Goal: Information Seeking & Learning: Learn about a topic

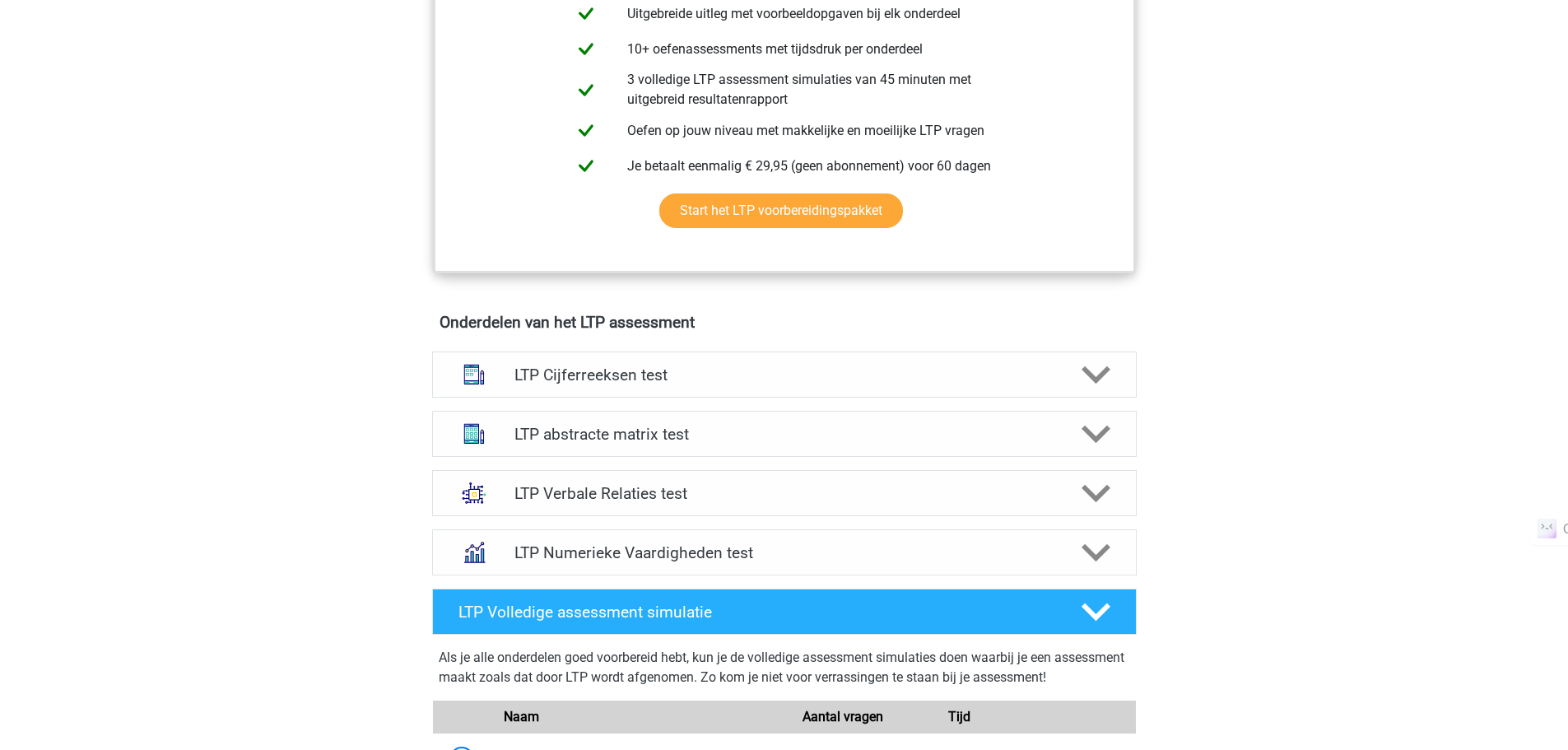
scroll to position [766, 0]
click at [740, 547] on h4 "LTP Numerieke Vaardigheden test" at bounding box center [784, 552] width 539 height 19
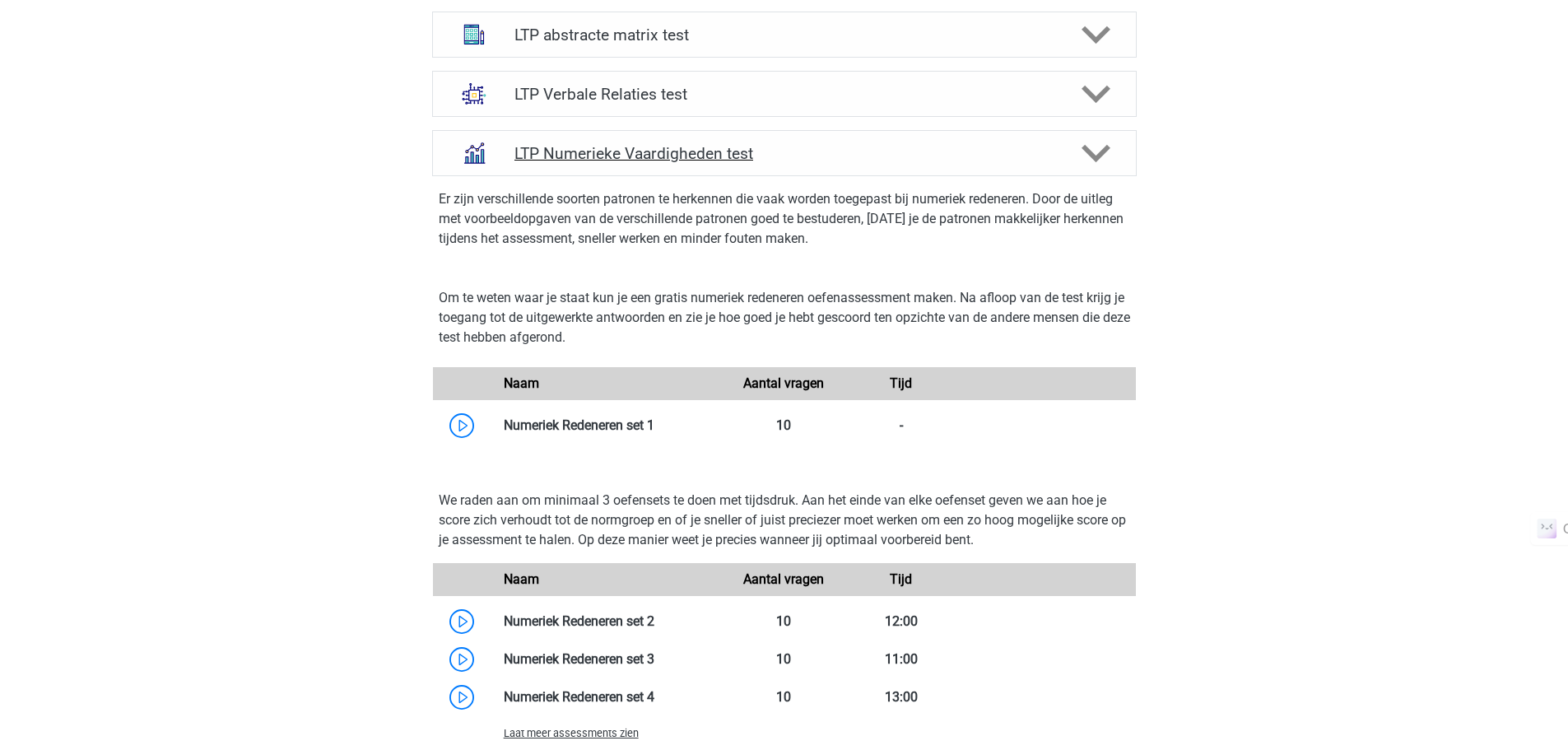
scroll to position [1166, 0]
click at [655, 426] on link at bounding box center [655, 424] width 0 height 15
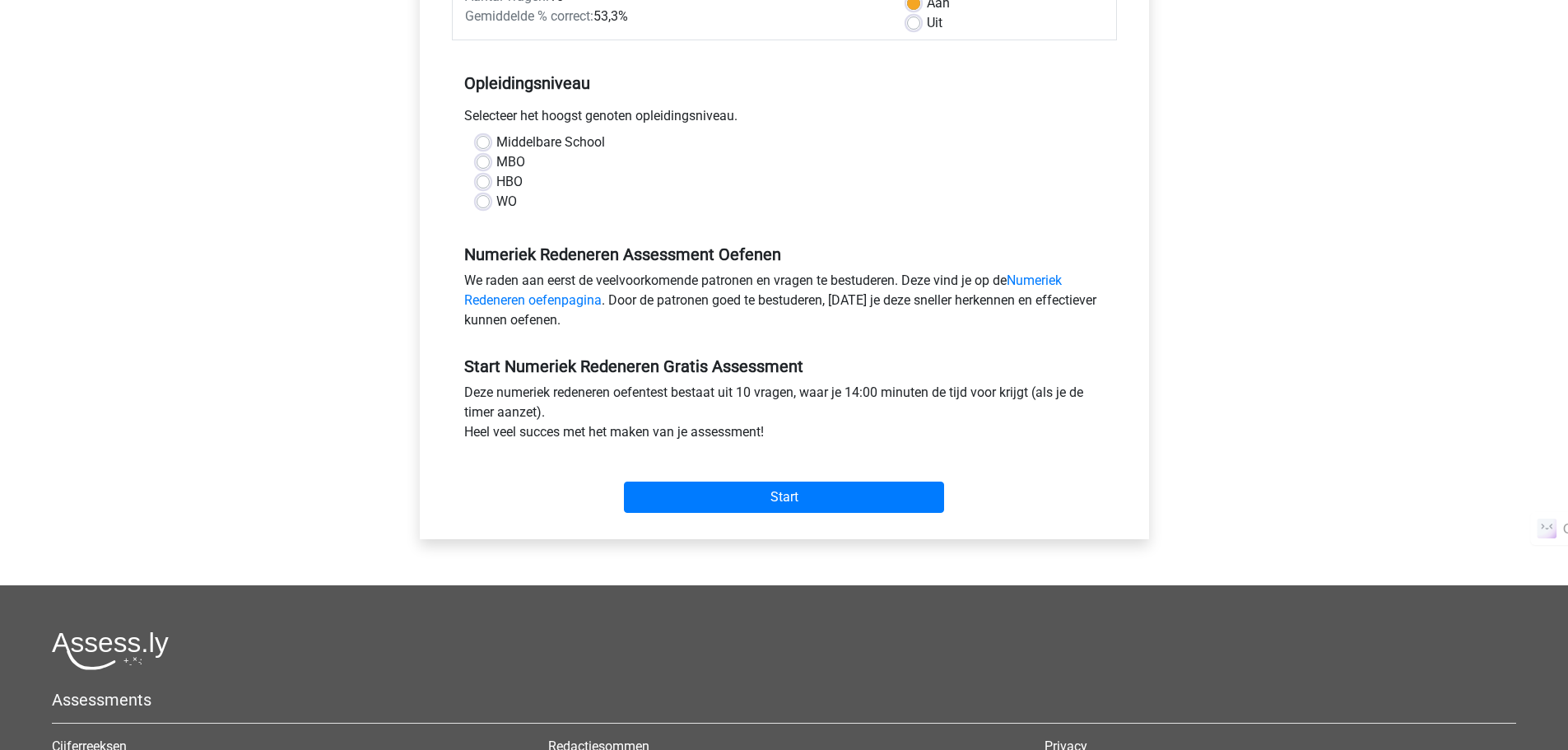
scroll to position [279, 0]
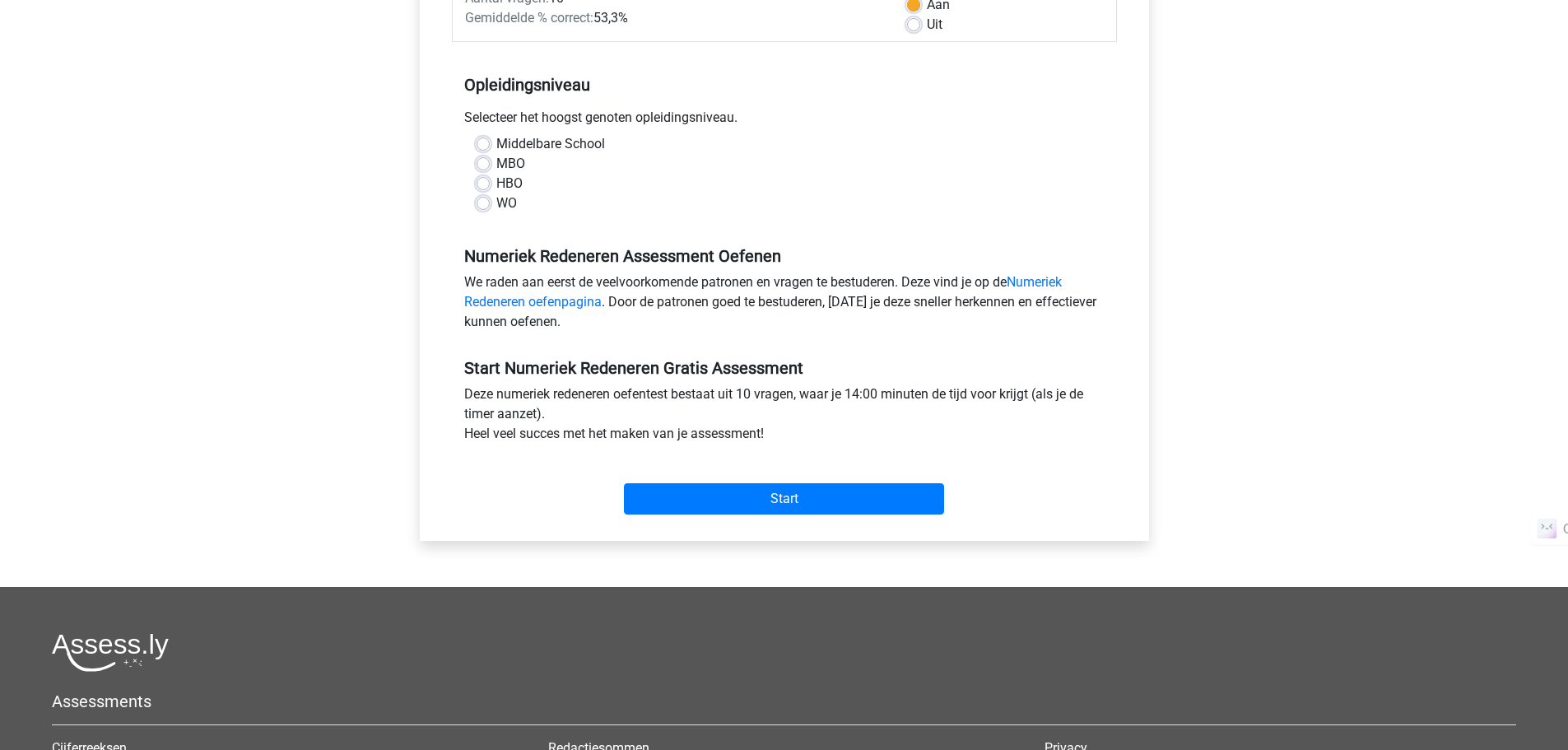
click at [497, 146] on label "Middelbare School" at bounding box center [551, 144] width 109 height 20
click at [488, 146] on input "Middelbare School" at bounding box center [483, 142] width 13 height 16
radio input "true"
click at [752, 522] on div "Categorie: Numeriek Redeneren Tijd: 14:00 Aantal vragen: 10 Gemiddelde % correc…" at bounding box center [785, 228] width 704 height 626
click at [763, 499] on input "Start" at bounding box center [784, 499] width 321 height 32
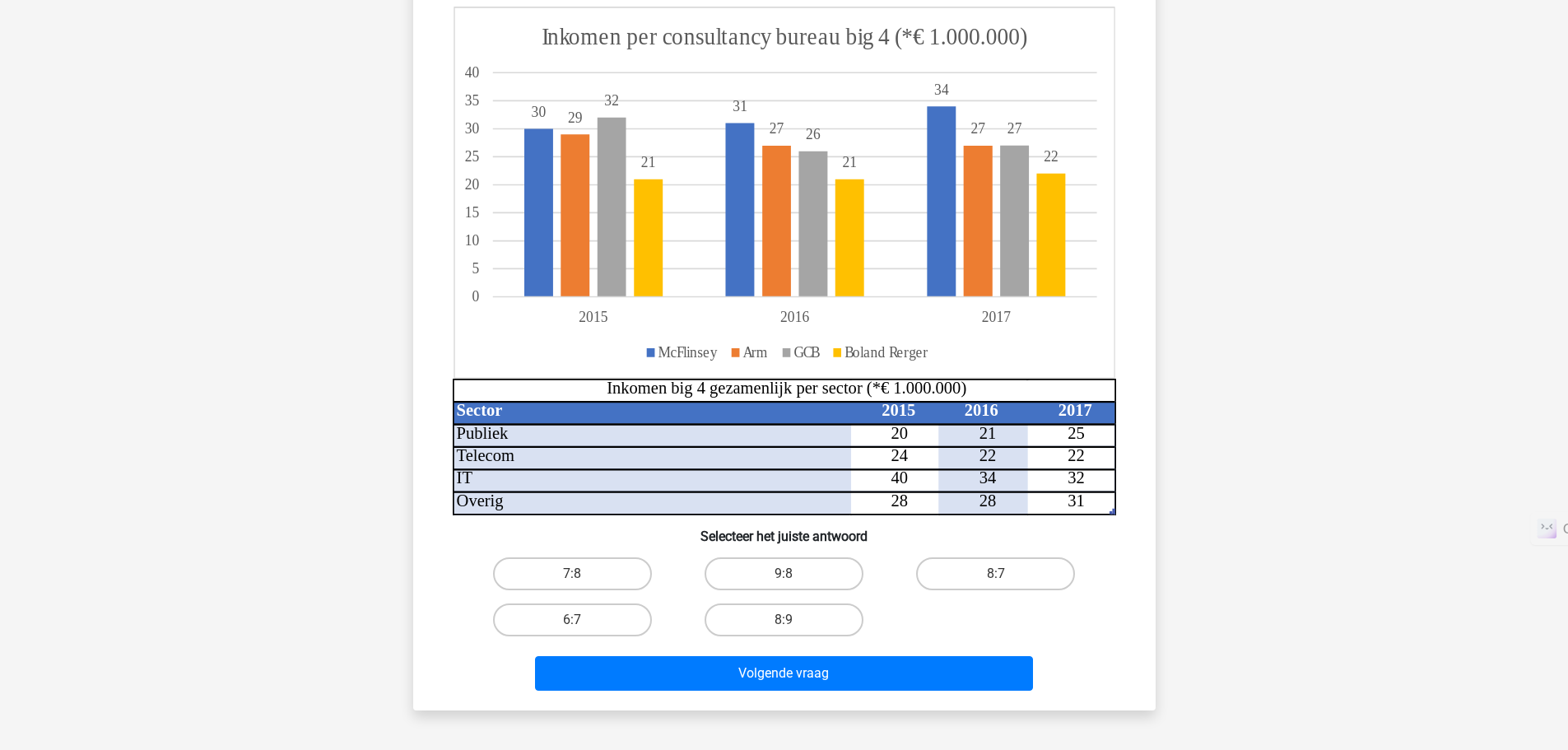
scroll to position [193, 0]
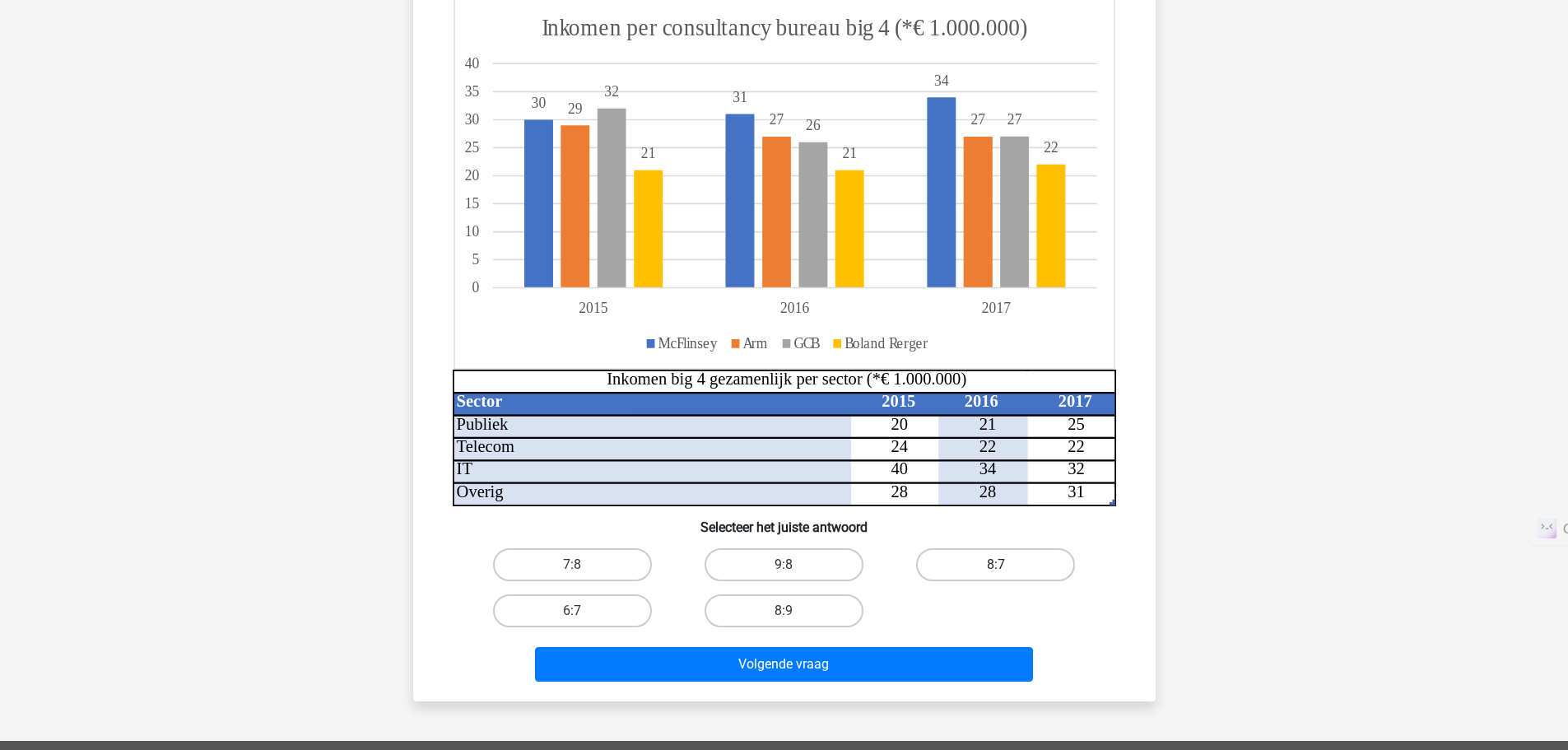
click at [1005, 562] on label "8:7" at bounding box center [996, 564] width 159 height 33
click at [1005, 565] on input "8:7" at bounding box center [1001, 570] width 11 height 11
radio input "true"
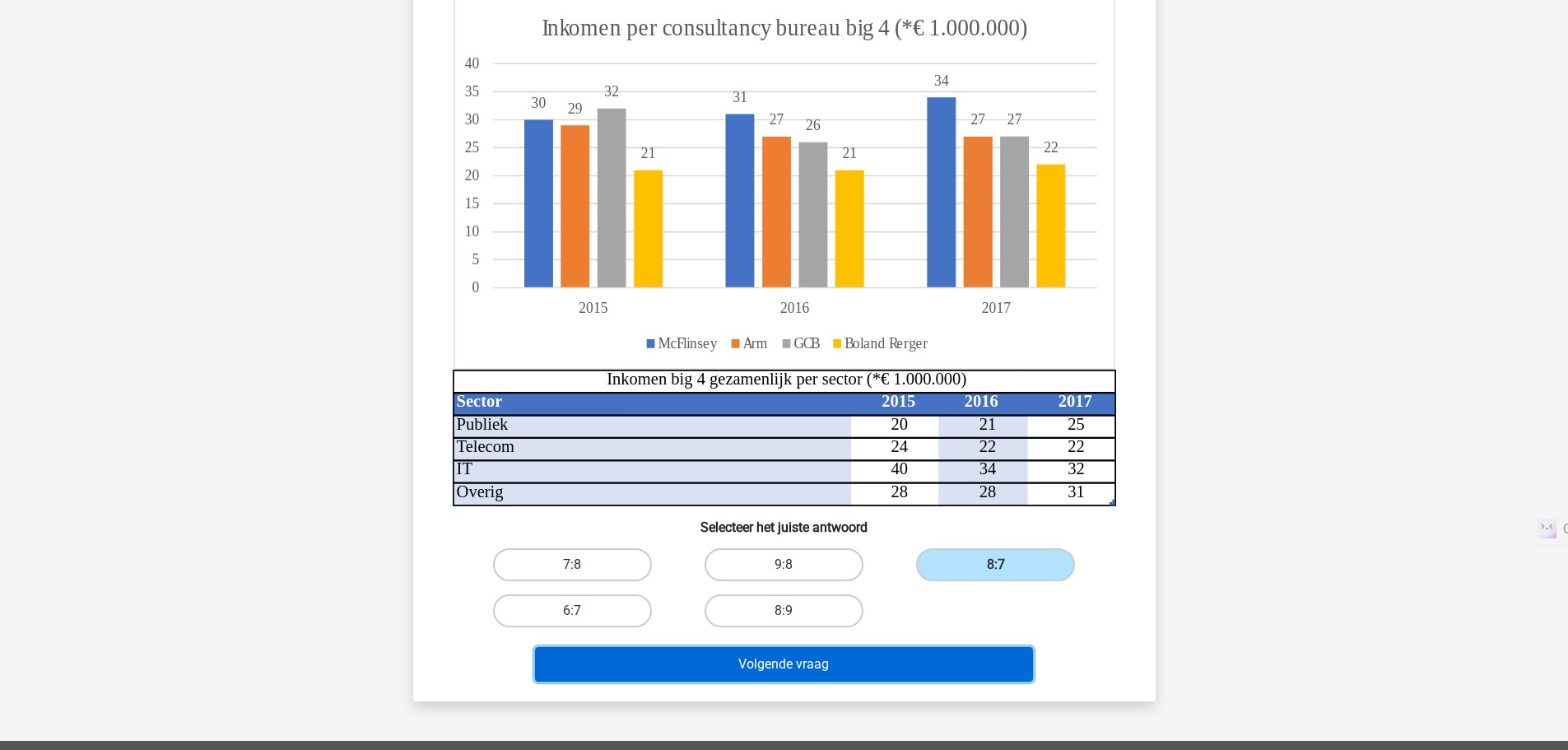
click at [923, 677] on button "Volgende vraag" at bounding box center [784, 664] width 498 height 34
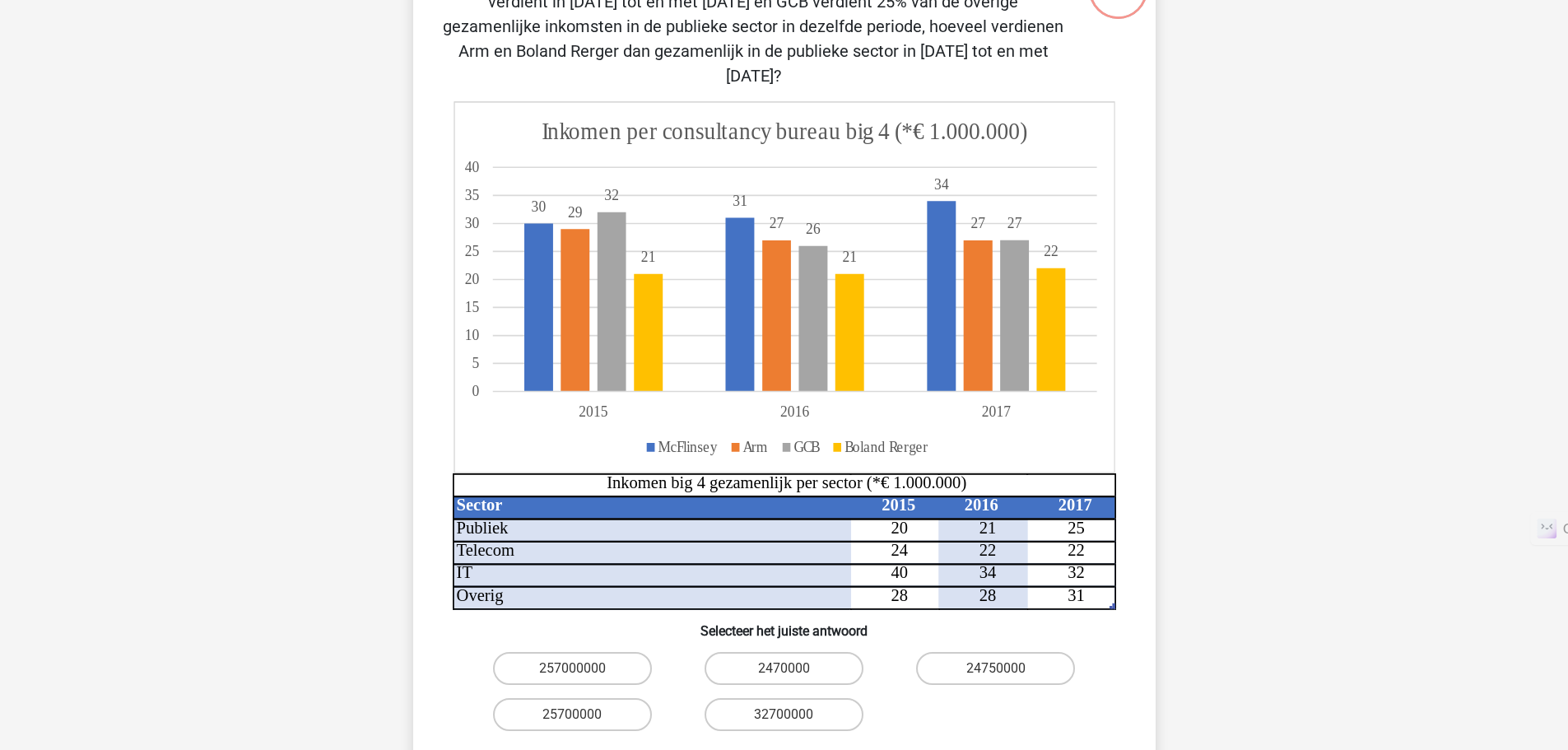
scroll to position [167, 0]
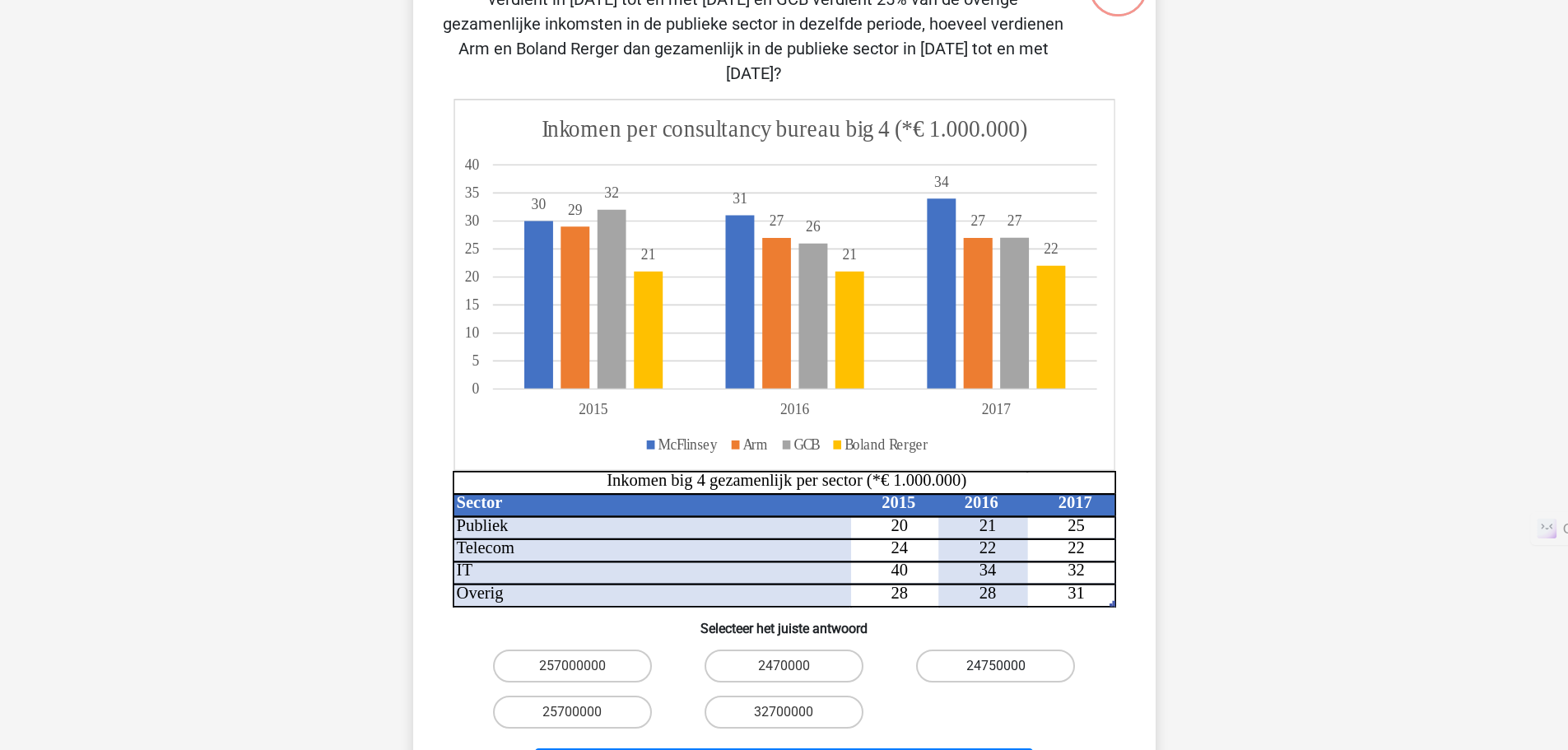
click at [994, 650] on label "24750000" at bounding box center [996, 666] width 159 height 33
click at [996, 666] on input "24750000" at bounding box center [1001, 671] width 11 height 11
radio input "true"
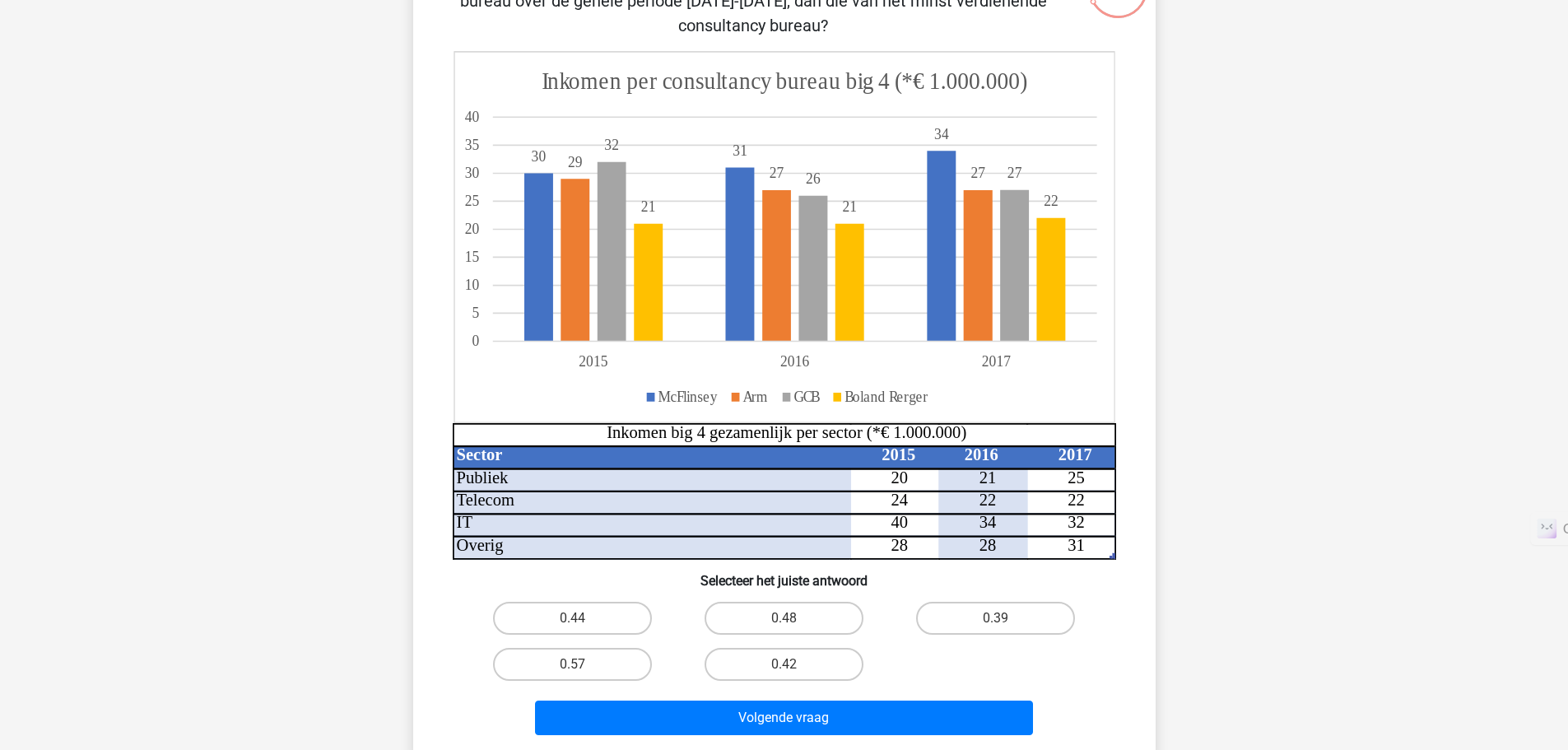
scroll to position [166, 0]
click at [809, 617] on label "0.48" at bounding box center [784, 617] width 159 height 33
click at [794, 617] on input "0.48" at bounding box center [789, 623] width 11 height 11
radio input "true"
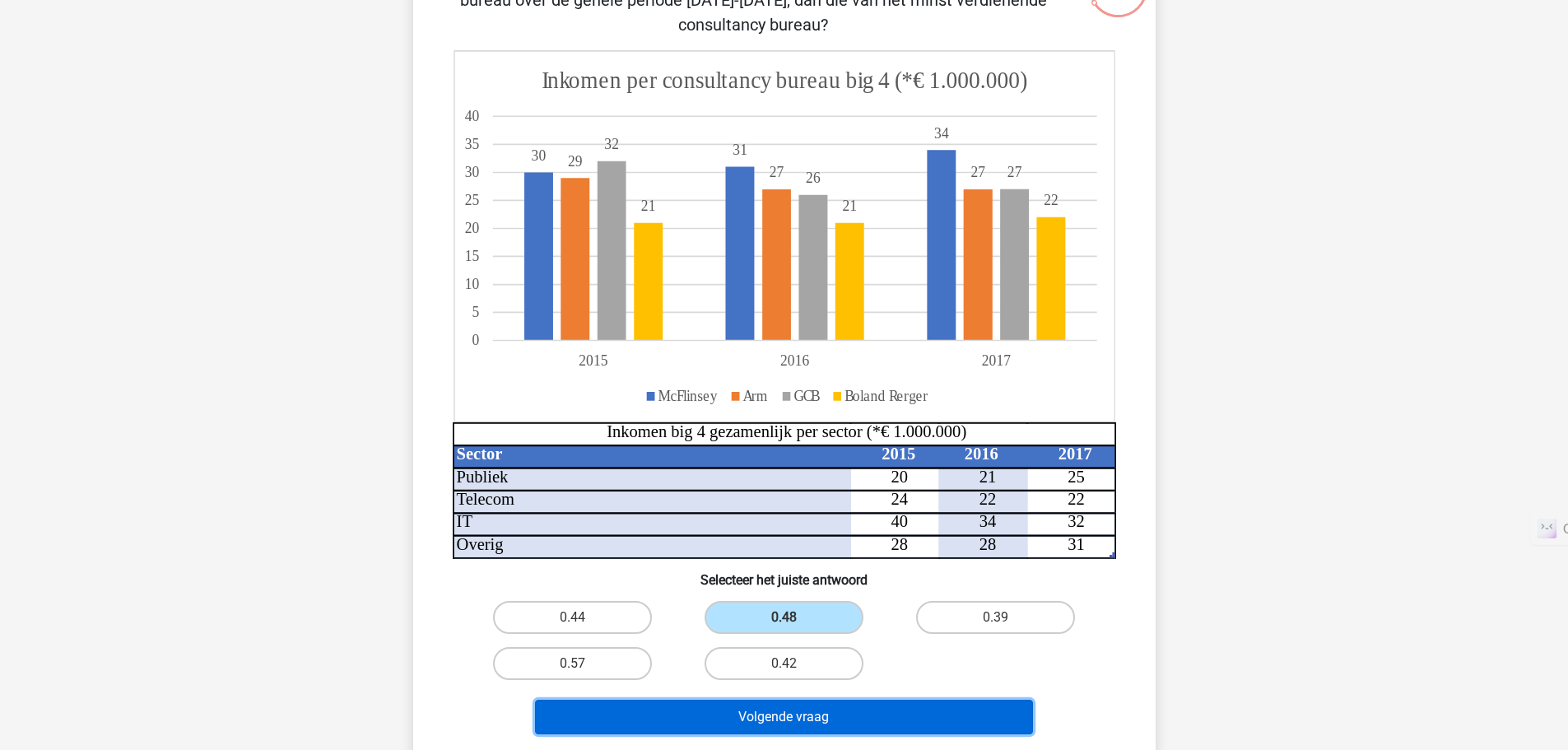
click at [805, 725] on button "Volgende vraag" at bounding box center [784, 717] width 498 height 34
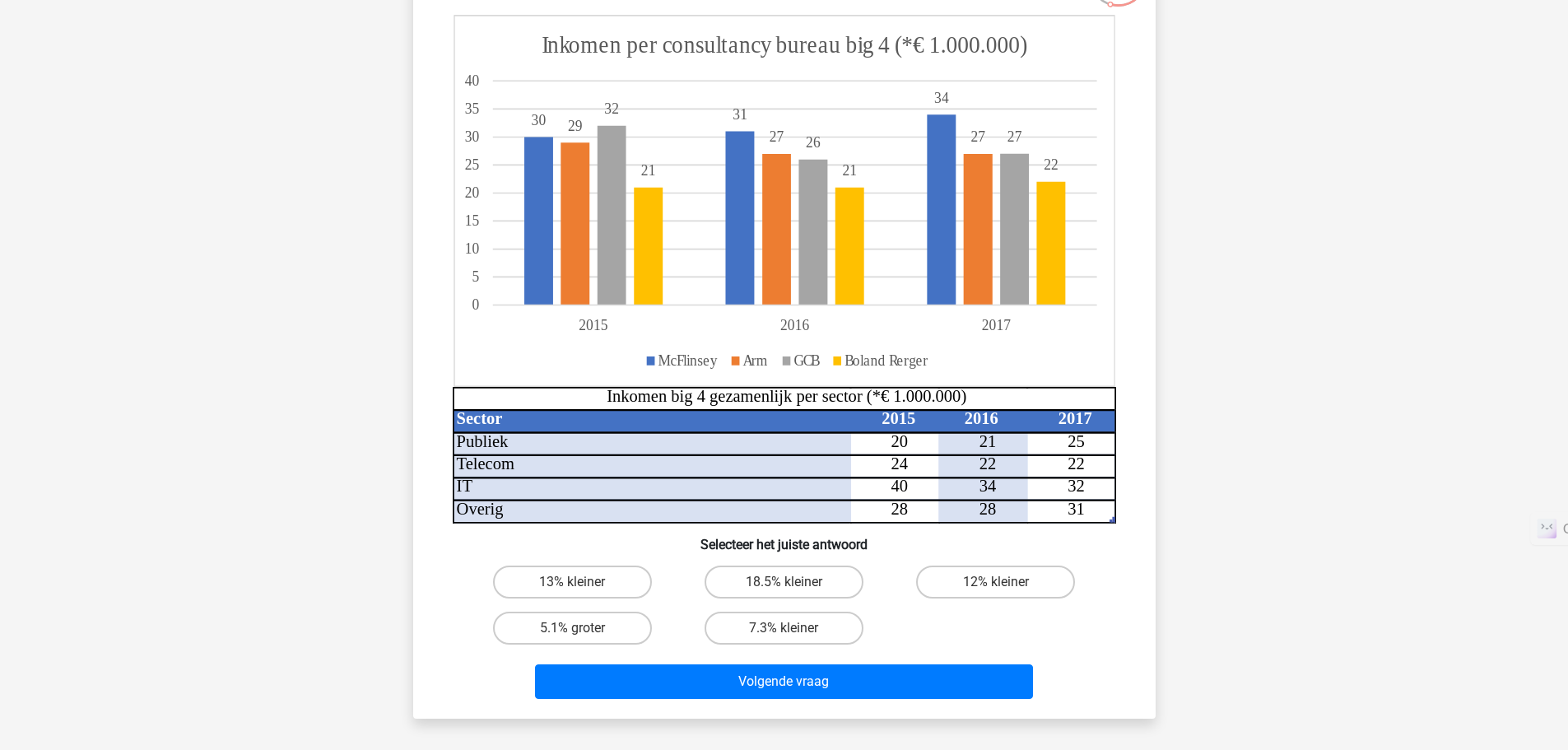
scroll to position [175, 0]
